Goal: Task Accomplishment & Management: Use online tool/utility

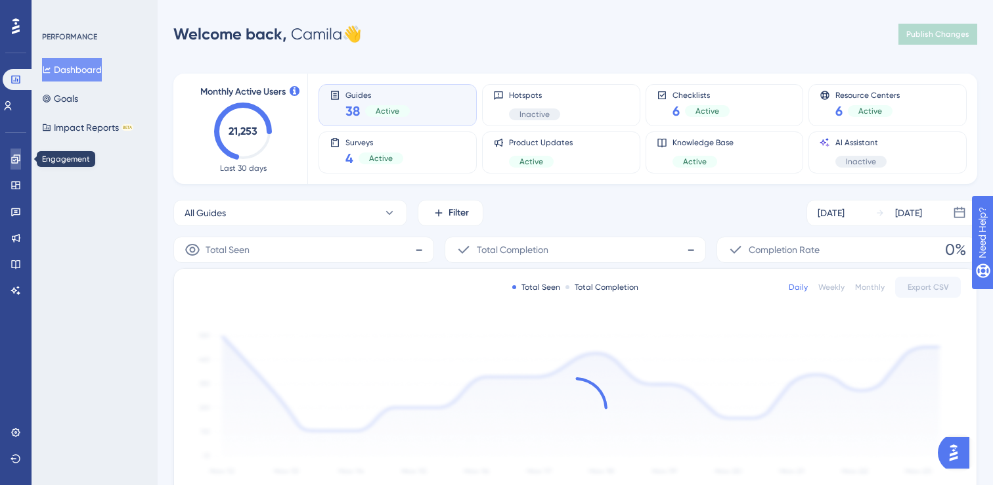
click at [12, 161] on icon at bounding box center [15, 158] width 9 height 9
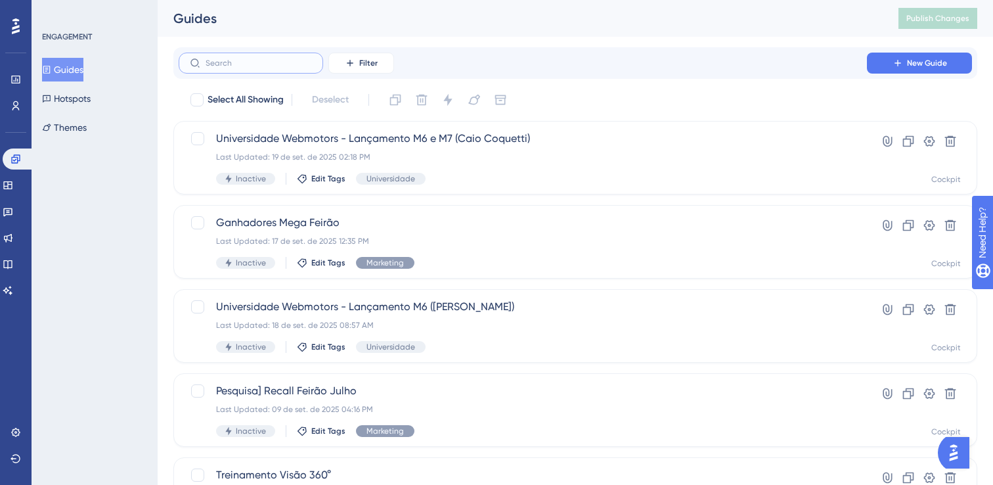
click at [247, 65] on input "text" at bounding box center [259, 62] width 106 height 9
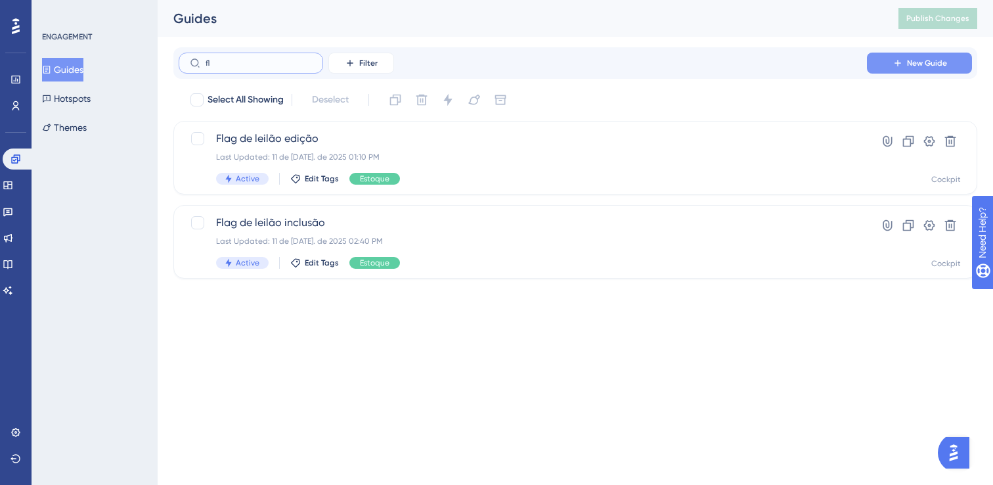
type input "f"
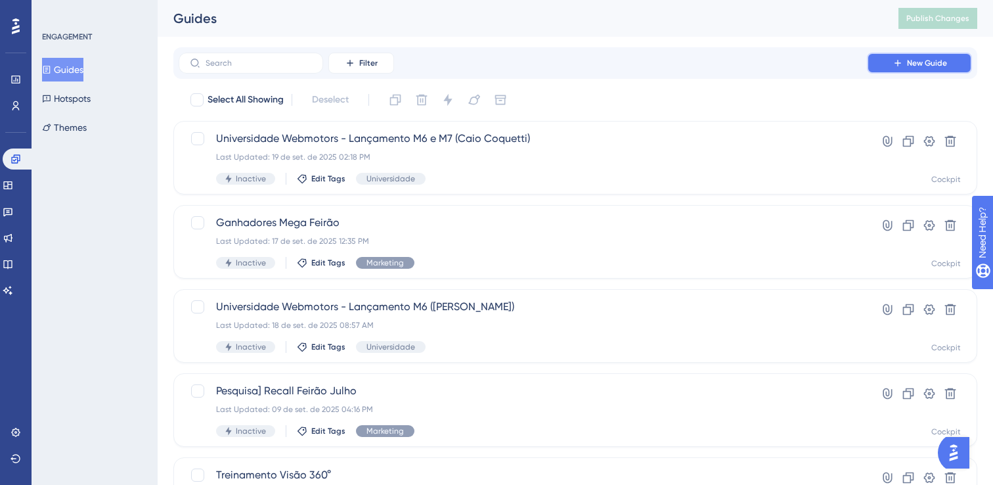
click at [917, 70] on button "New Guide" at bounding box center [919, 63] width 105 height 21
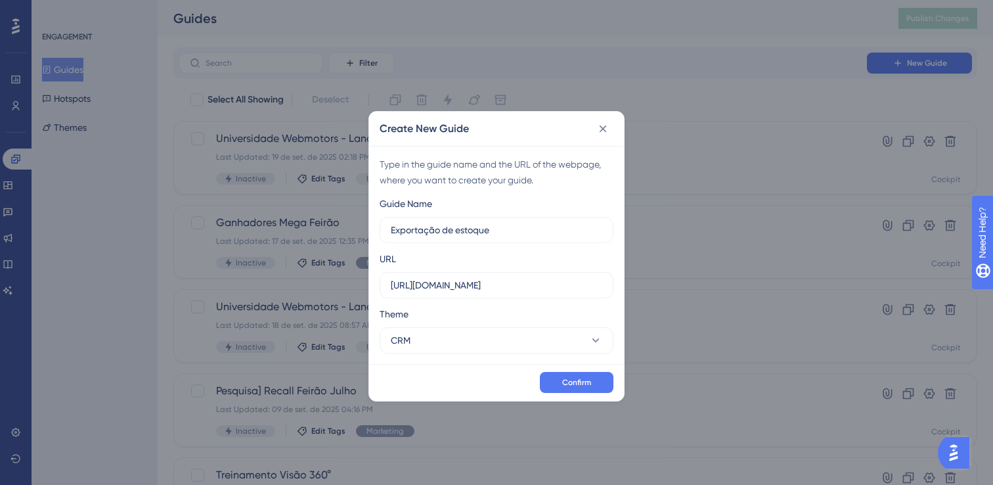
type input "Exportação de estoque"
drag, startPoint x: 438, startPoint y: 284, endPoint x: 296, endPoint y: 280, distance: 141.9
click at [296, 280] on div "Create New Guide Type in the guide name and the URL of the webpage, where you w…" at bounding box center [496, 242] width 993 height 485
drag, startPoint x: 522, startPoint y: 281, endPoint x: 303, endPoint y: 282, distance: 218.7
click at [303, 282] on div "Create New Guide Type in the guide name and the URL of the webpage, where you w…" at bounding box center [496, 242] width 993 height 485
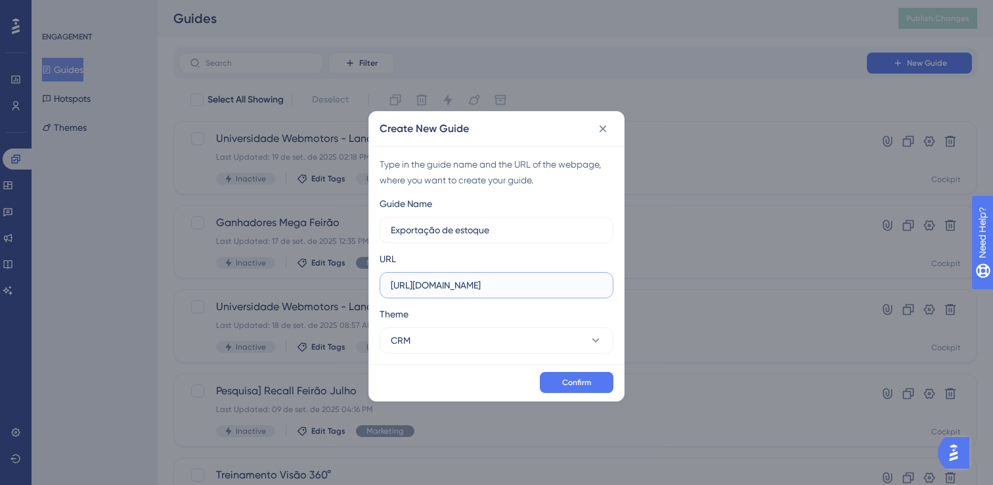
paste input "/inventory"
type input "https://www.cockpit.com.br/inventory"
click at [475, 335] on button "CRM" at bounding box center [497, 340] width 234 height 26
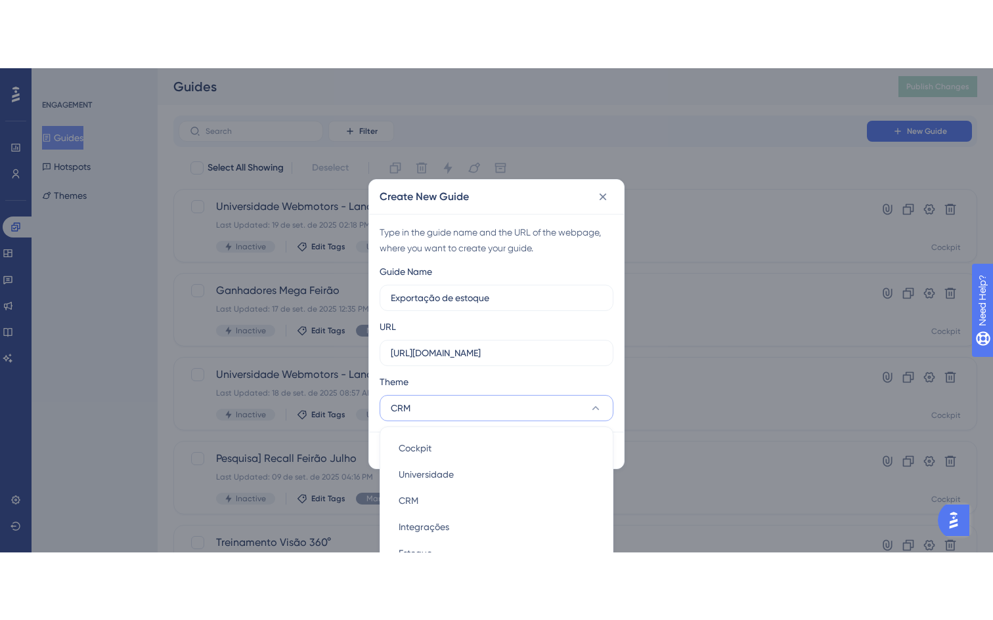
scroll to position [32, 0]
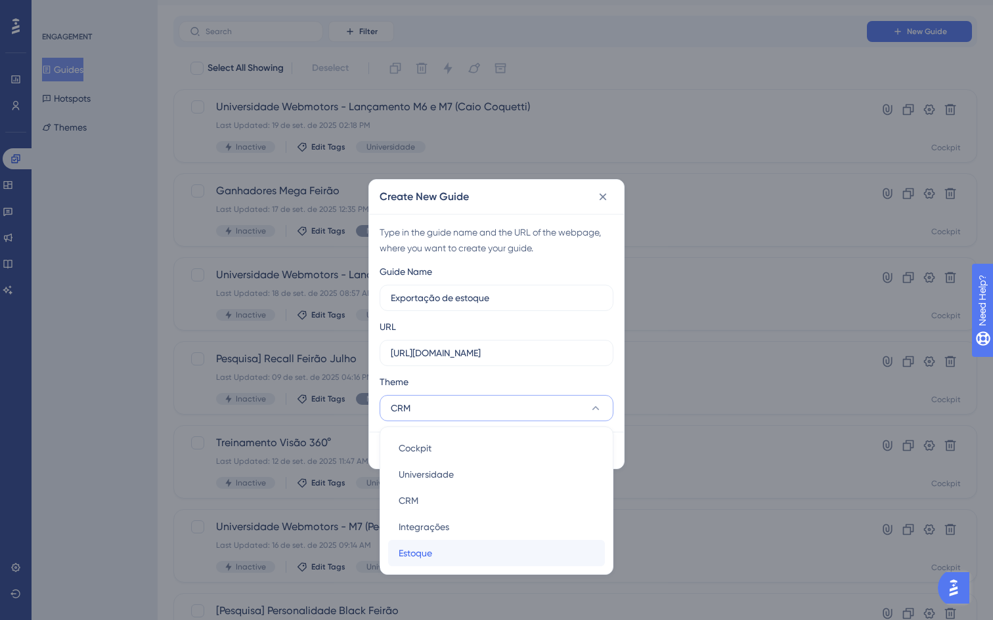
click at [464, 484] on div "Estoque Estoque" at bounding box center [497, 553] width 196 height 26
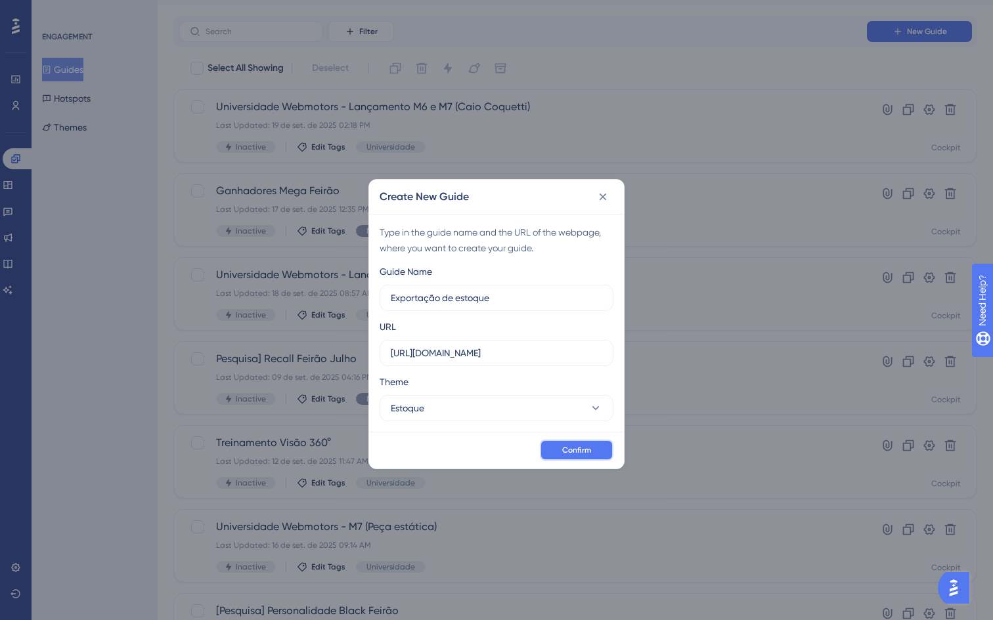
click at [595, 450] on button "Confirm" at bounding box center [577, 450] width 74 height 21
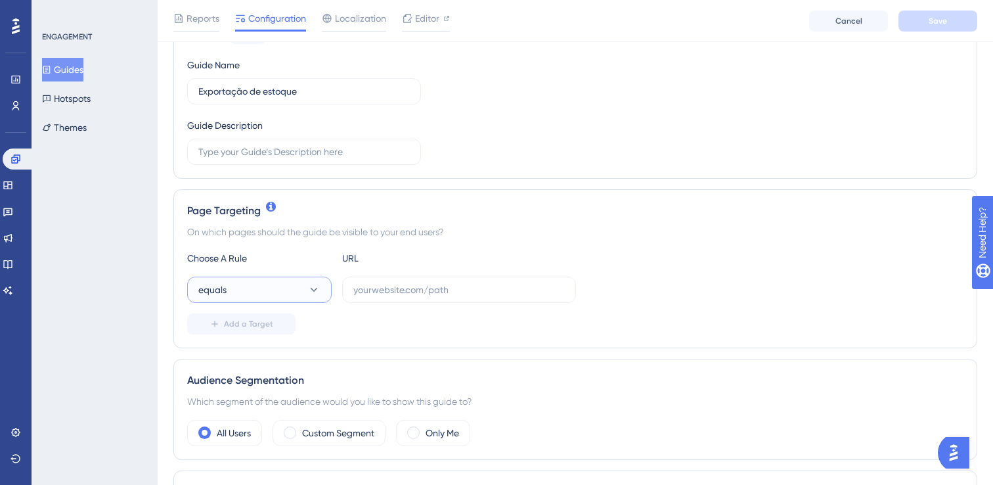
click at [303, 294] on button "equals" at bounding box center [259, 289] width 144 height 26
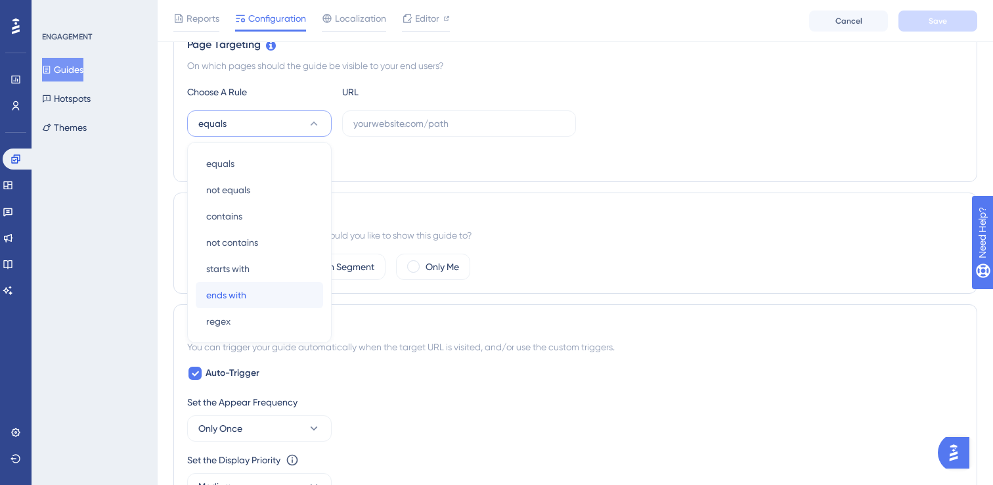
click at [268, 289] on div "ends with ends with" at bounding box center [259, 295] width 106 height 26
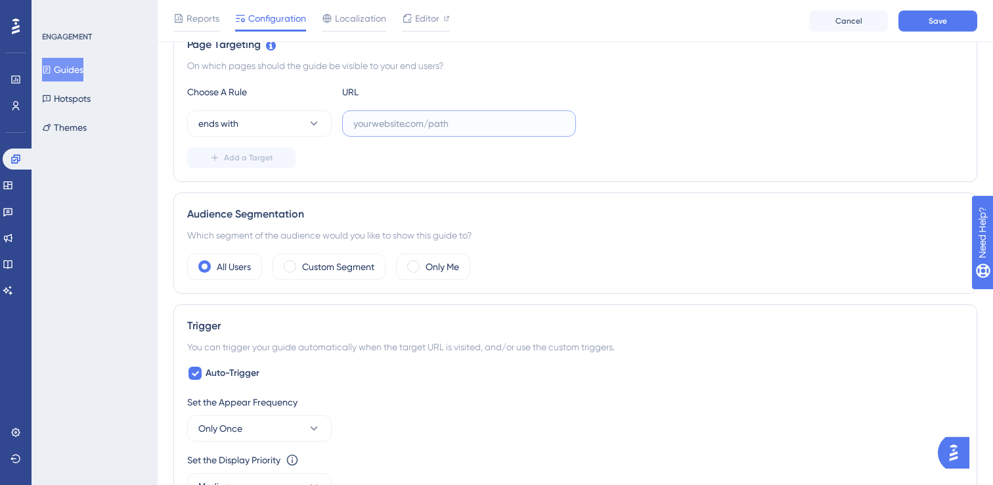
click at [408, 118] on input "text" at bounding box center [458, 123] width 211 height 14
paste input "lkid=2197"
type input "lkid=2197"
click at [624, 184] on div "Status: Inactive Guide Information Guide ID: 152457 Copy Guide Name Exportação …" at bounding box center [575, 403] width 804 height 1272
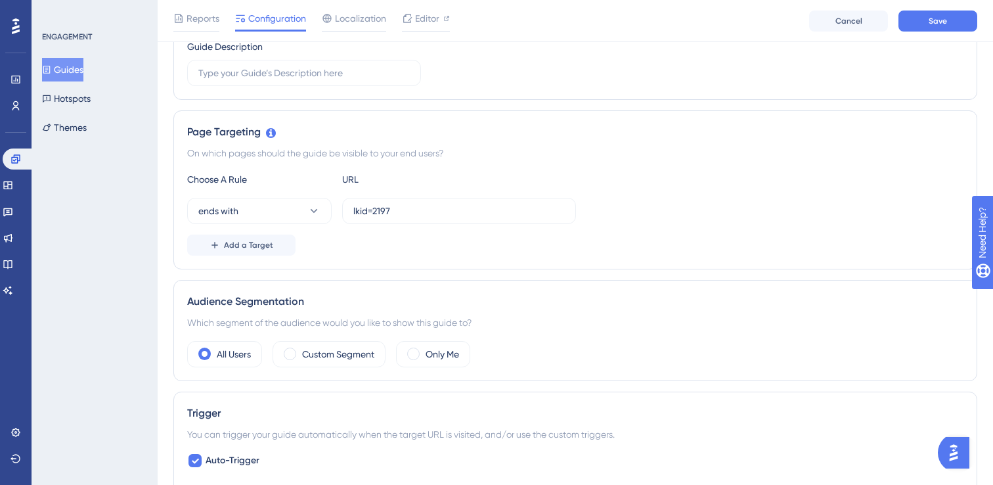
scroll to position [211, 0]
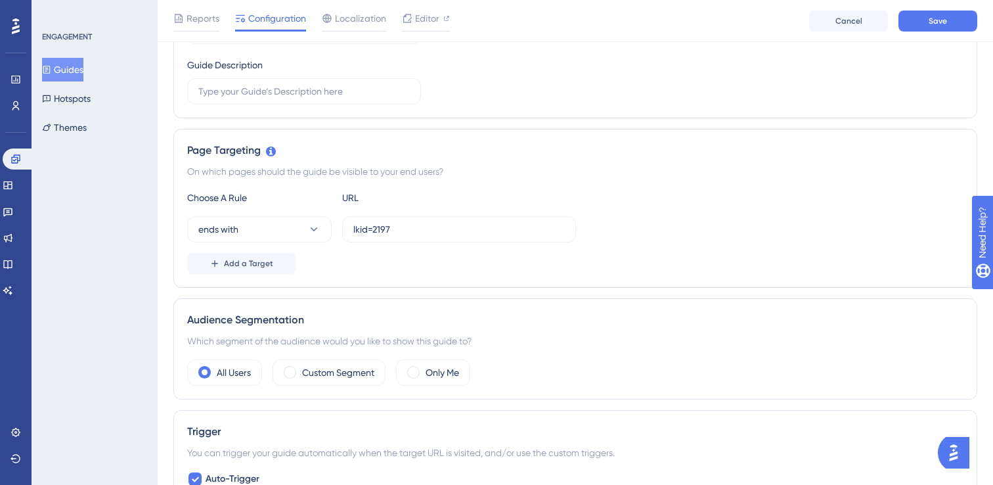
click at [947, 6] on div "Reports Configuration Localization Editor Cancel Save" at bounding box center [575, 21] width 835 height 42
click at [939, 25] on span "Save" at bounding box center [937, 21] width 18 height 11
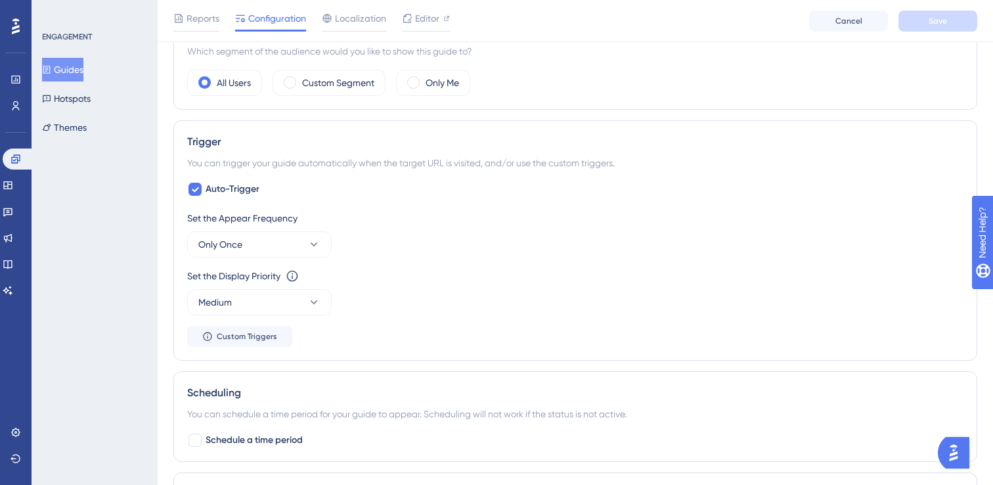
scroll to position [504, 0]
click at [276, 249] on button "Only Once" at bounding box center [259, 241] width 144 height 26
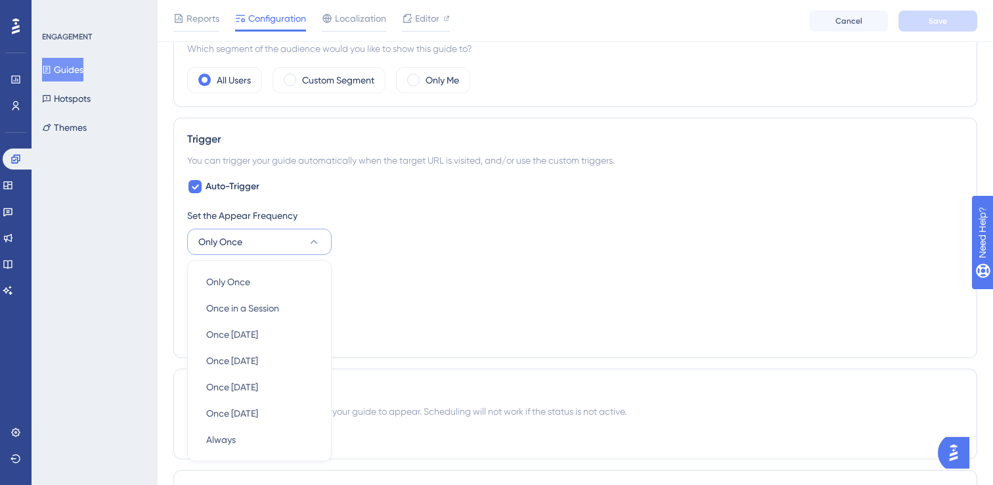
scroll to position [622, 0]
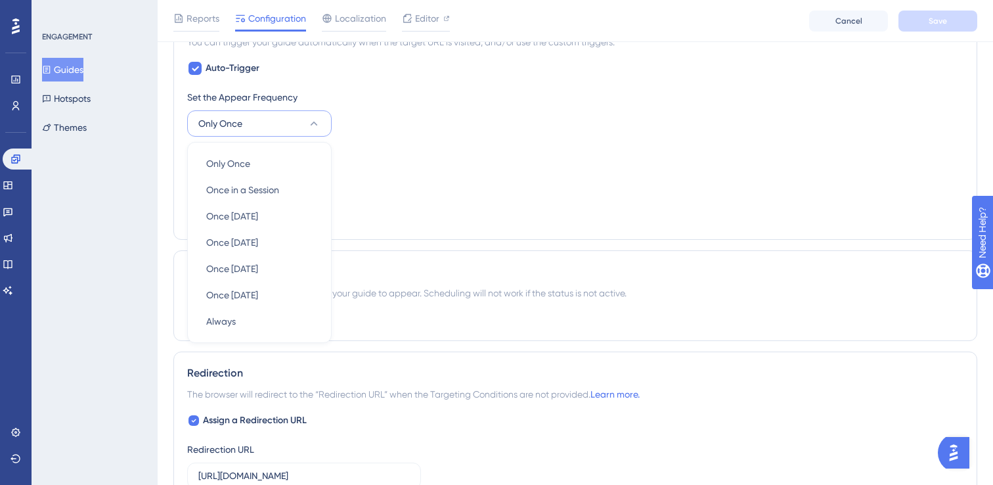
click at [410, 210] on div "Set the Appear Frequency Only Once Only Once Only Once Once in a Session Once i…" at bounding box center [575, 157] width 776 height 137
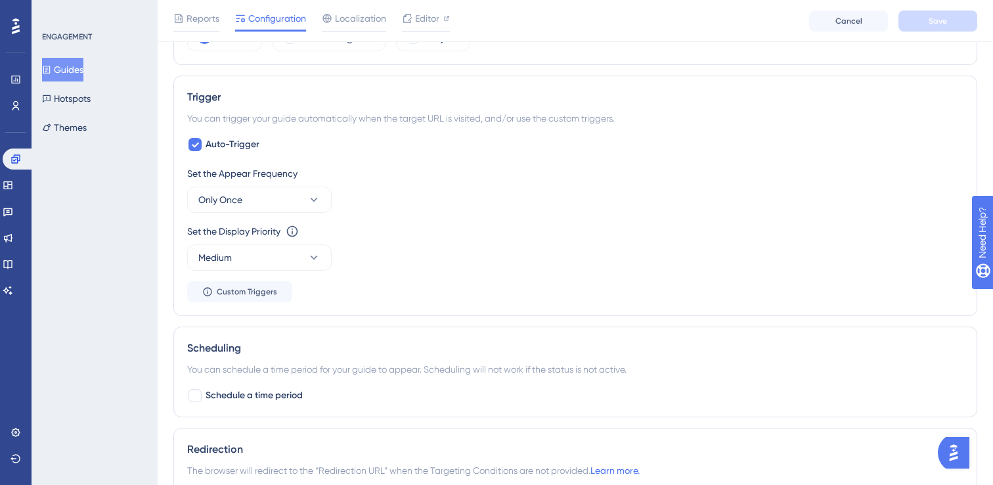
scroll to position [542, 0]
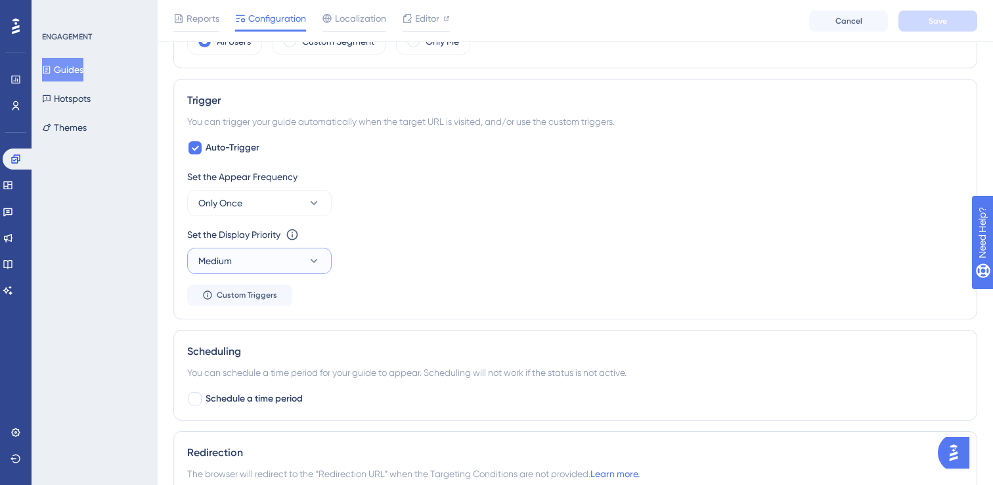
click at [282, 259] on button "Medium" at bounding box center [259, 261] width 144 height 26
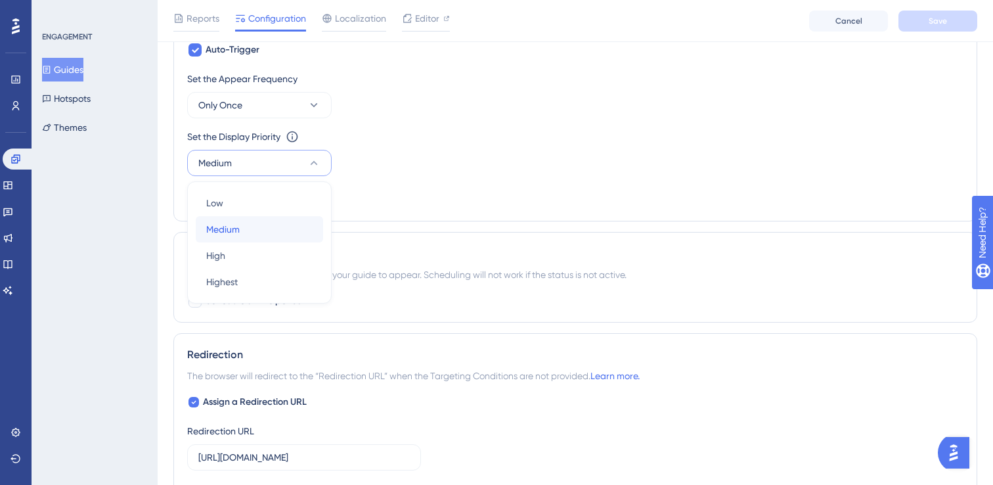
click at [292, 233] on div "Medium Medium" at bounding box center [259, 229] width 106 height 26
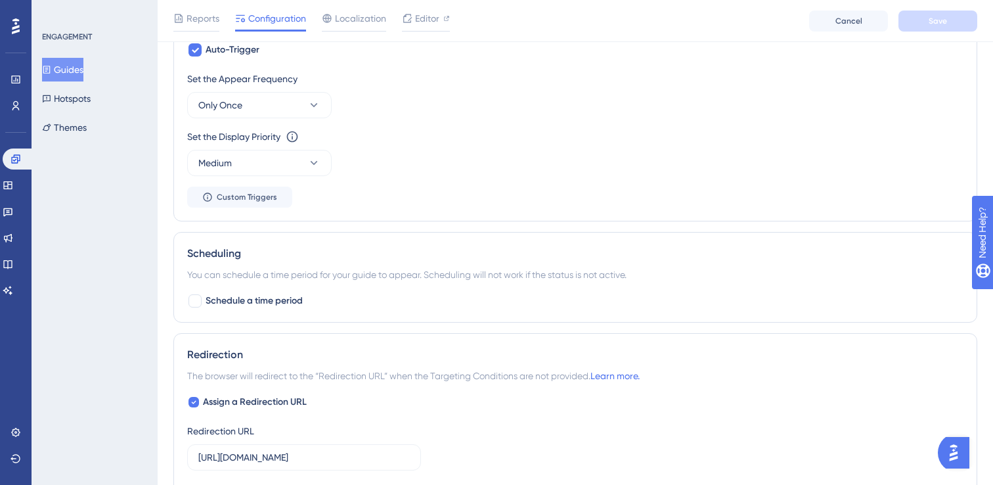
scroll to position [722, 0]
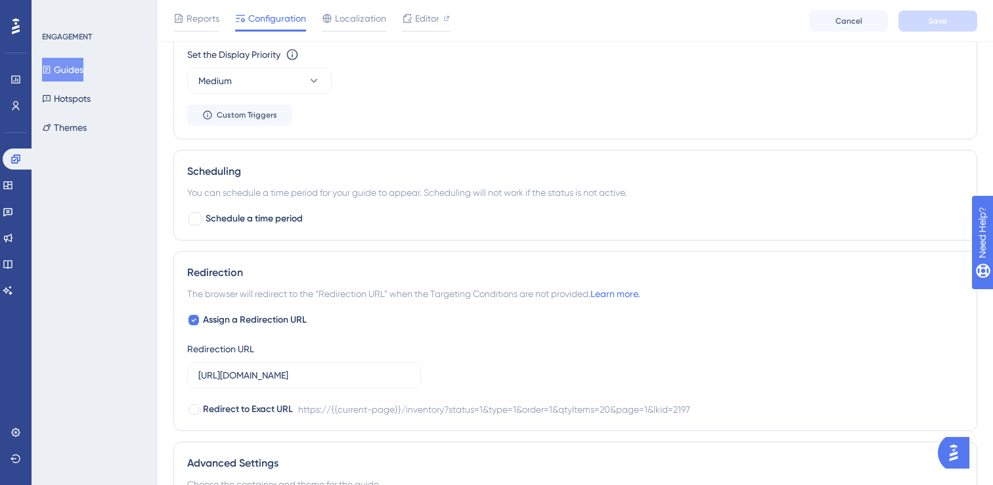
click at [278, 151] on div "Scheduling You can schedule a time period for your guide to appear. Scheduling …" at bounding box center [575, 195] width 804 height 91
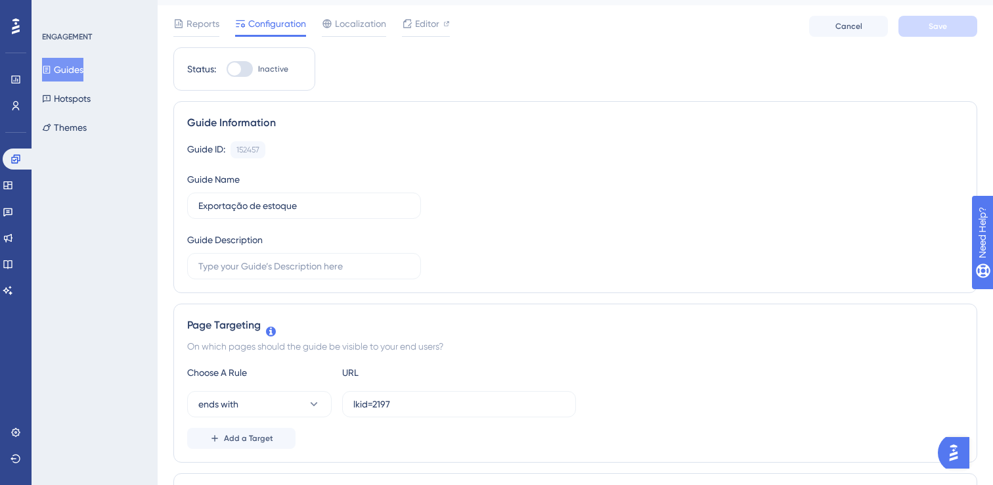
scroll to position [0, 0]
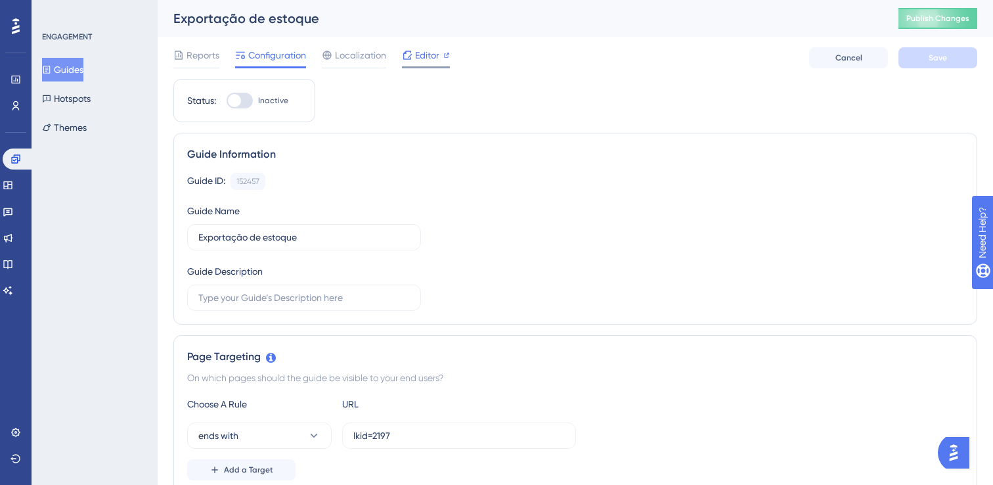
click at [426, 62] on span "Editor" at bounding box center [427, 55] width 24 height 16
click at [345, 60] on span "Localization" at bounding box center [360, 55] width 51 height 16
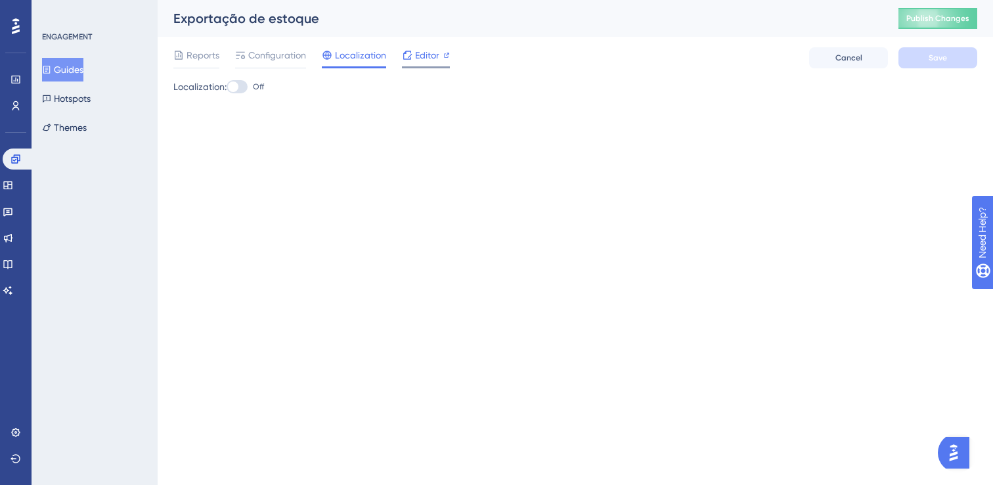
click at [427, 56] on span "Editor" at bounding box center [427, 55] width 24 height 16
click at [200, 57] on span "Reports" at bounding box center [202, 55] width 33 height 16
